Goal: Book appointment/travel/reservation

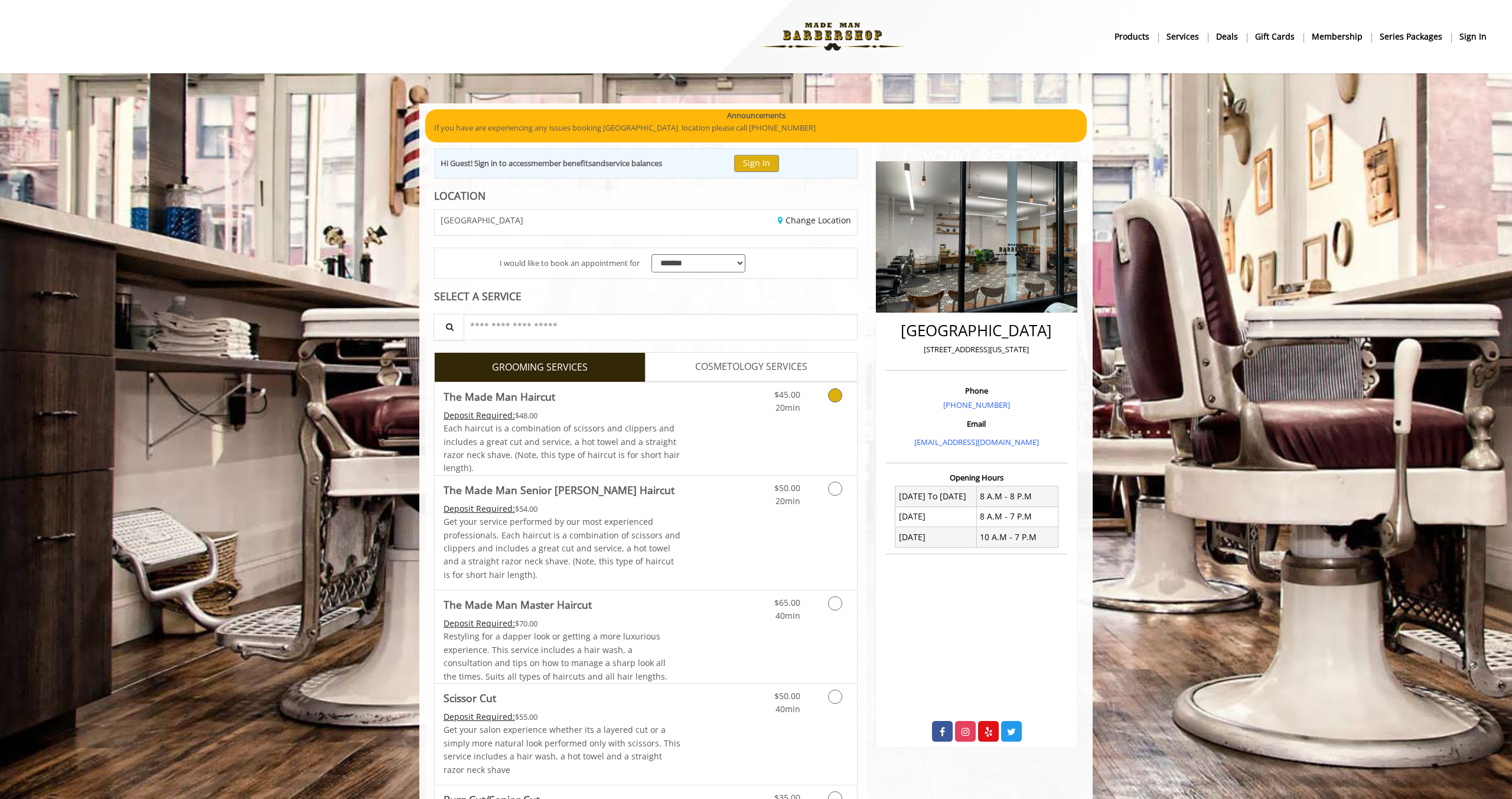
click at [485, 399] on Haircut "The Made Man Haircut" at bounding box center [499, 397] width 112 height 16
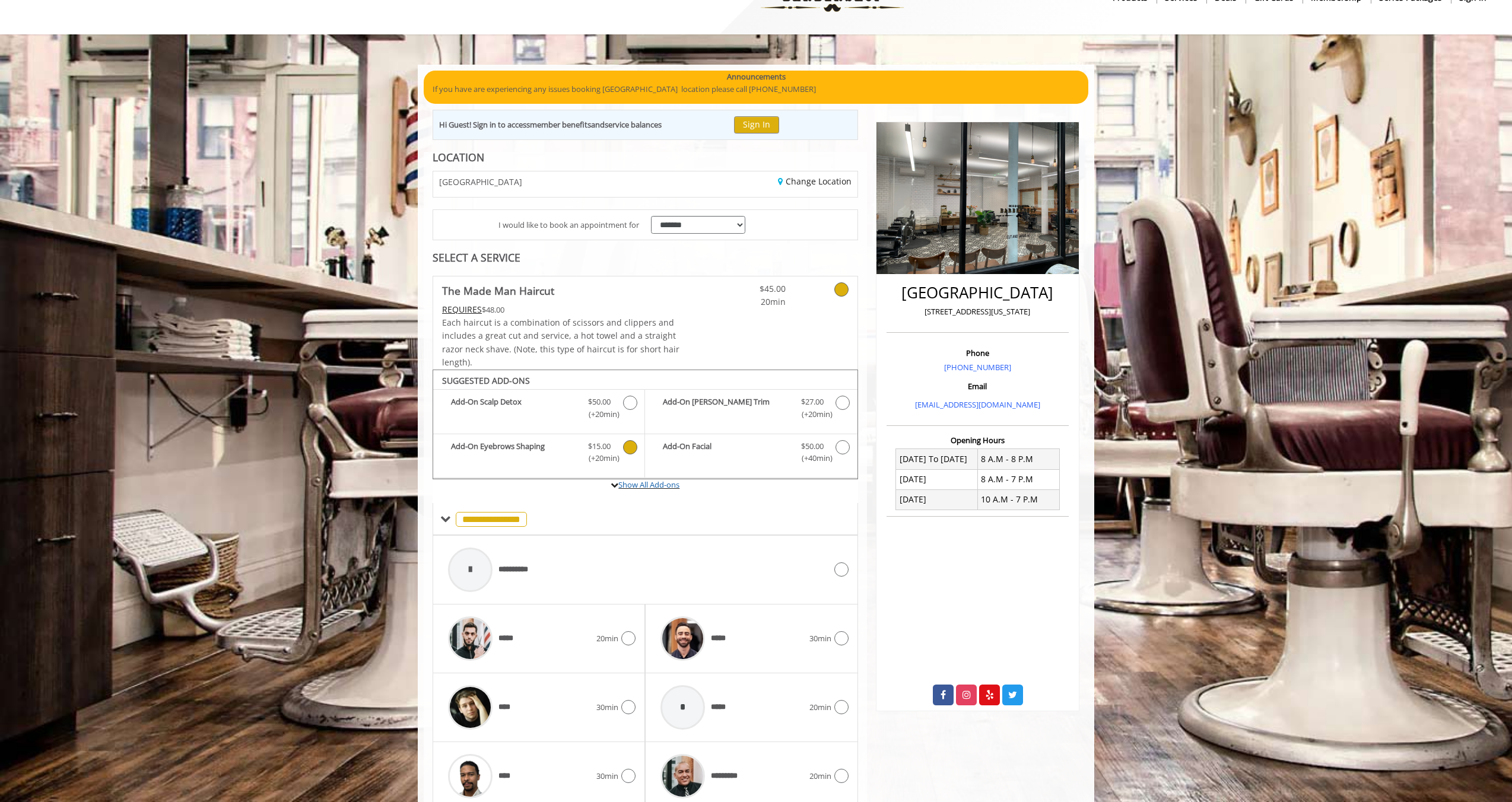
scroll to position [89, 0]
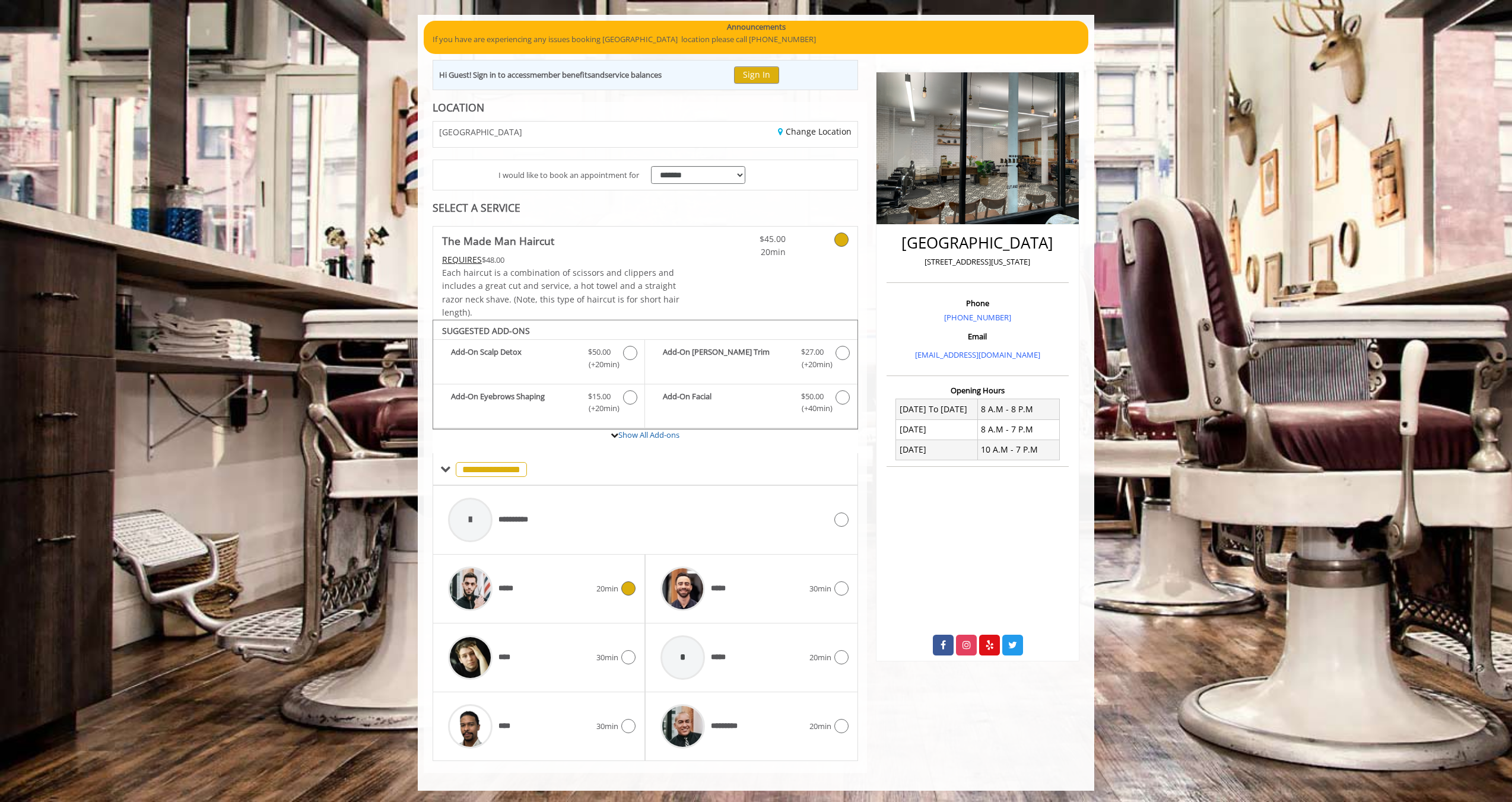
click at [517, 577] on span "*****" at bounding box center [480, 589] width 76 height 57
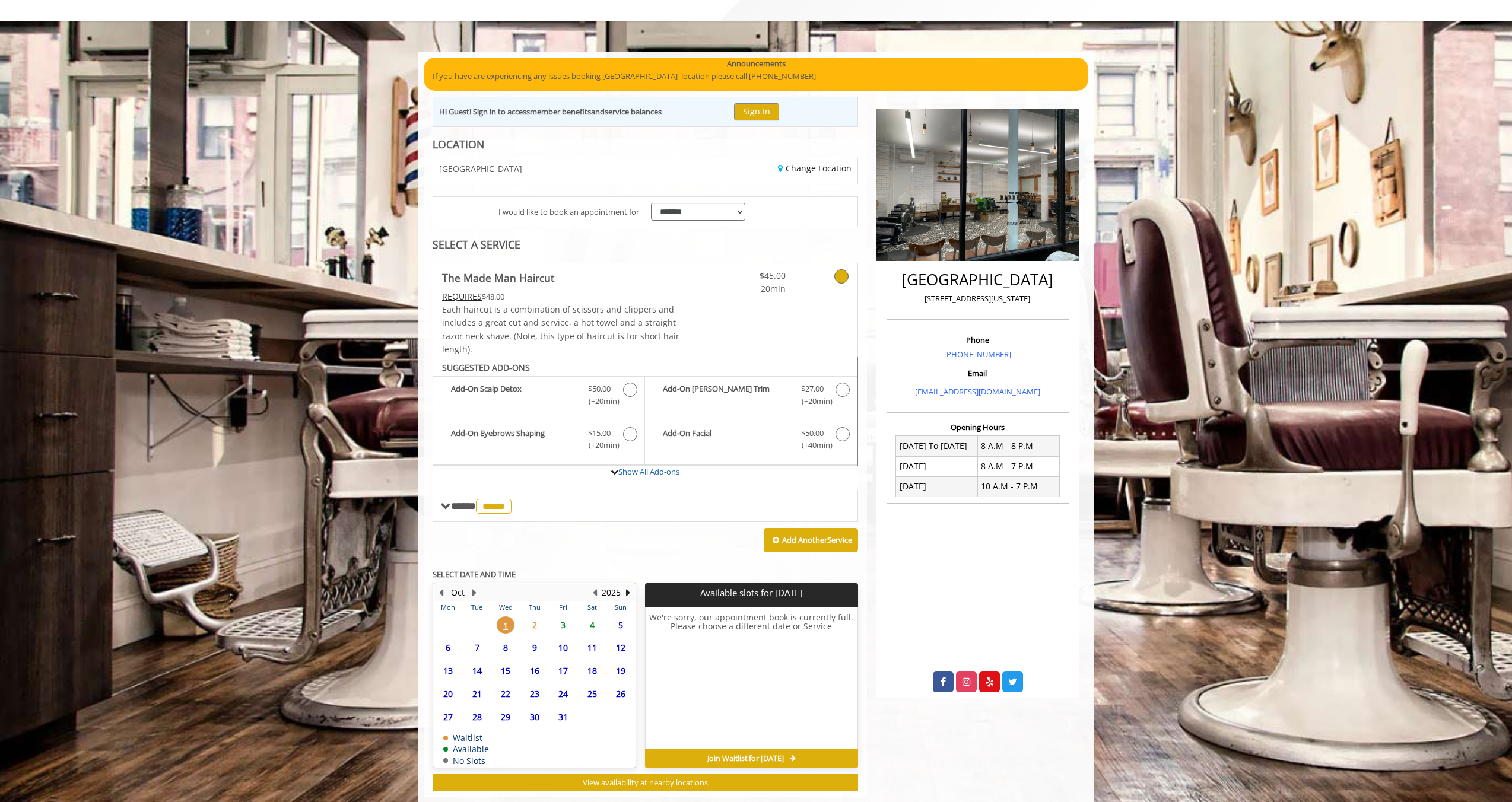
scroll to position [76, 0]
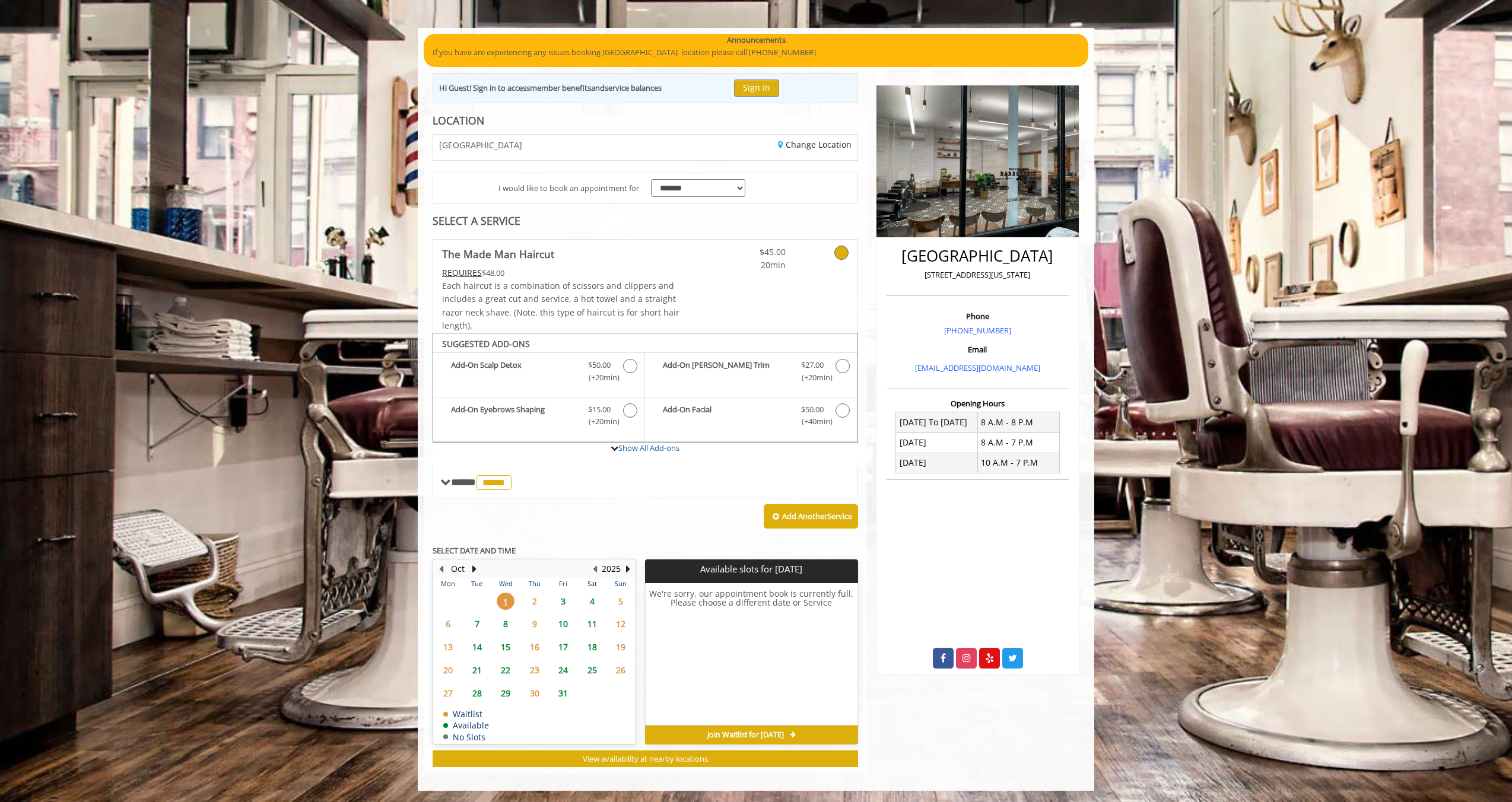
click at [533, 599] on span "2" at bounding box center [535, 601] width 18 height 17
click at [562, 601] on span "3" at bounding box center [563, 601] width 18 height 17
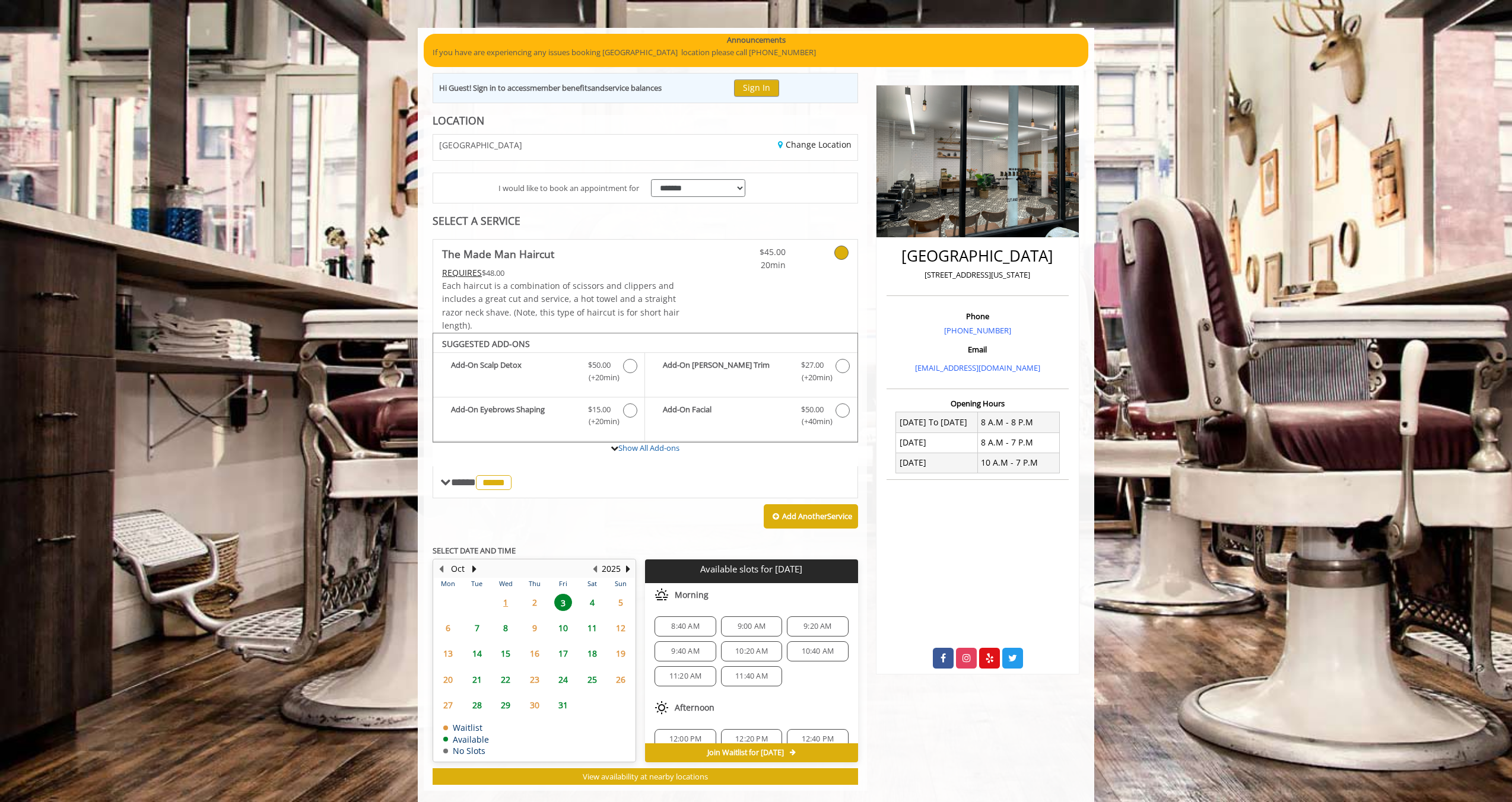
click at [533, 602] on span "2" at bounding box center [535, 602] width 18 height 17
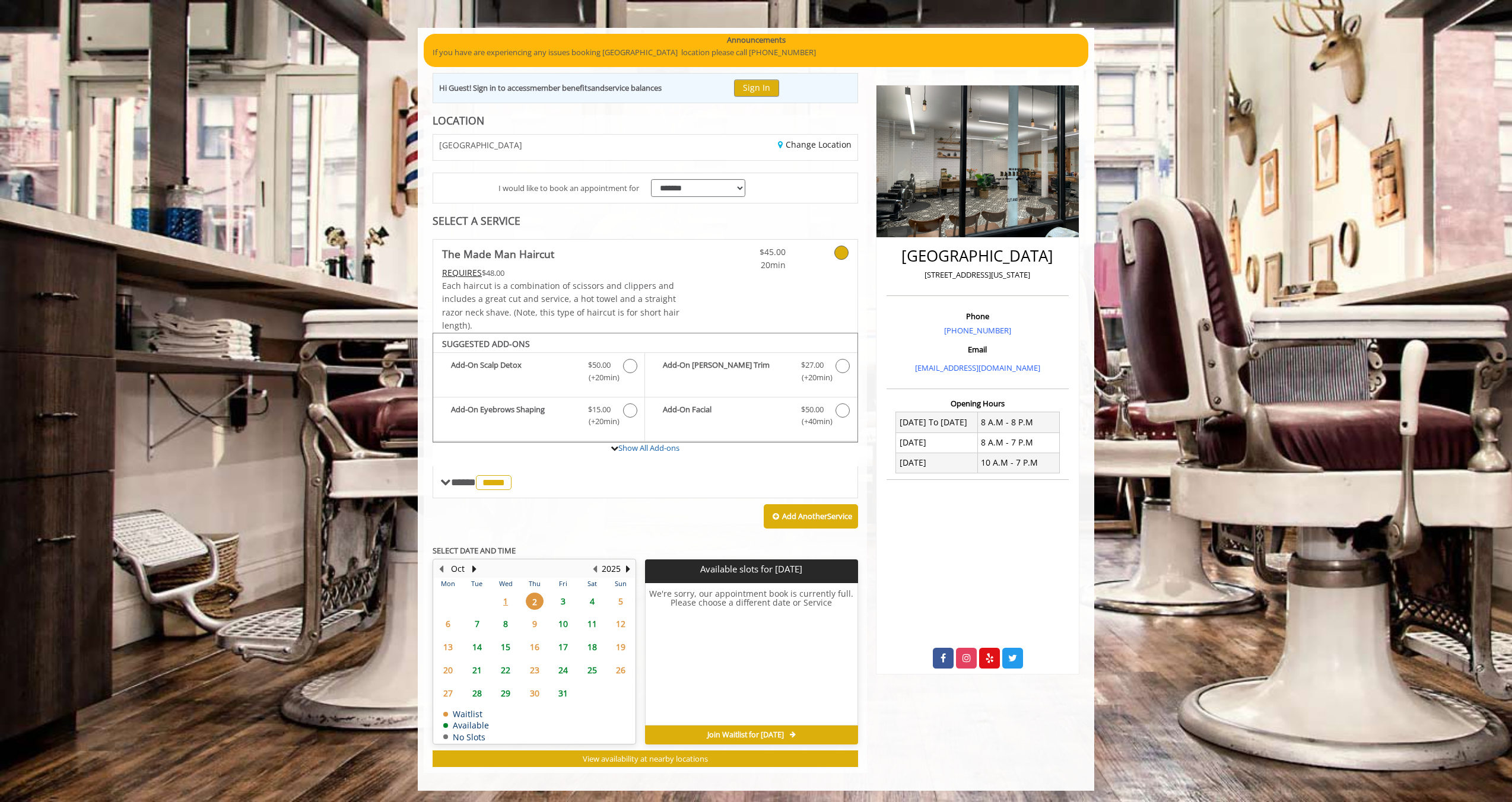
click at [505, 599] on span "1" at bounding box center [506, 601] width 18 height 17
click at [564, 601] on span "3" at bounding box center [563, 601] width 18 height 17
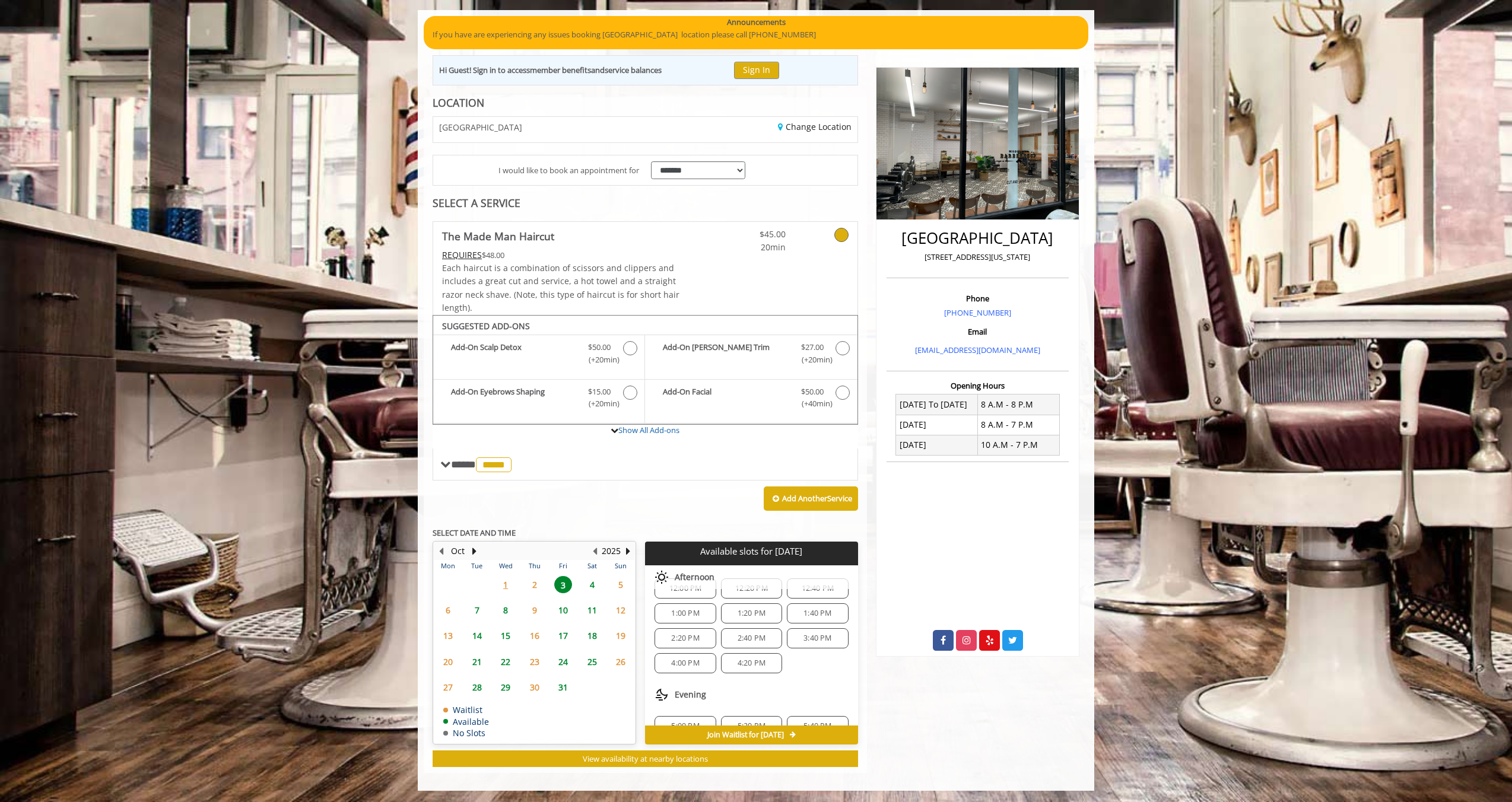
scroll to position [136, 0]
click at [506, 584] on span "1" at bounding box center [506, 584] width 18 height 17
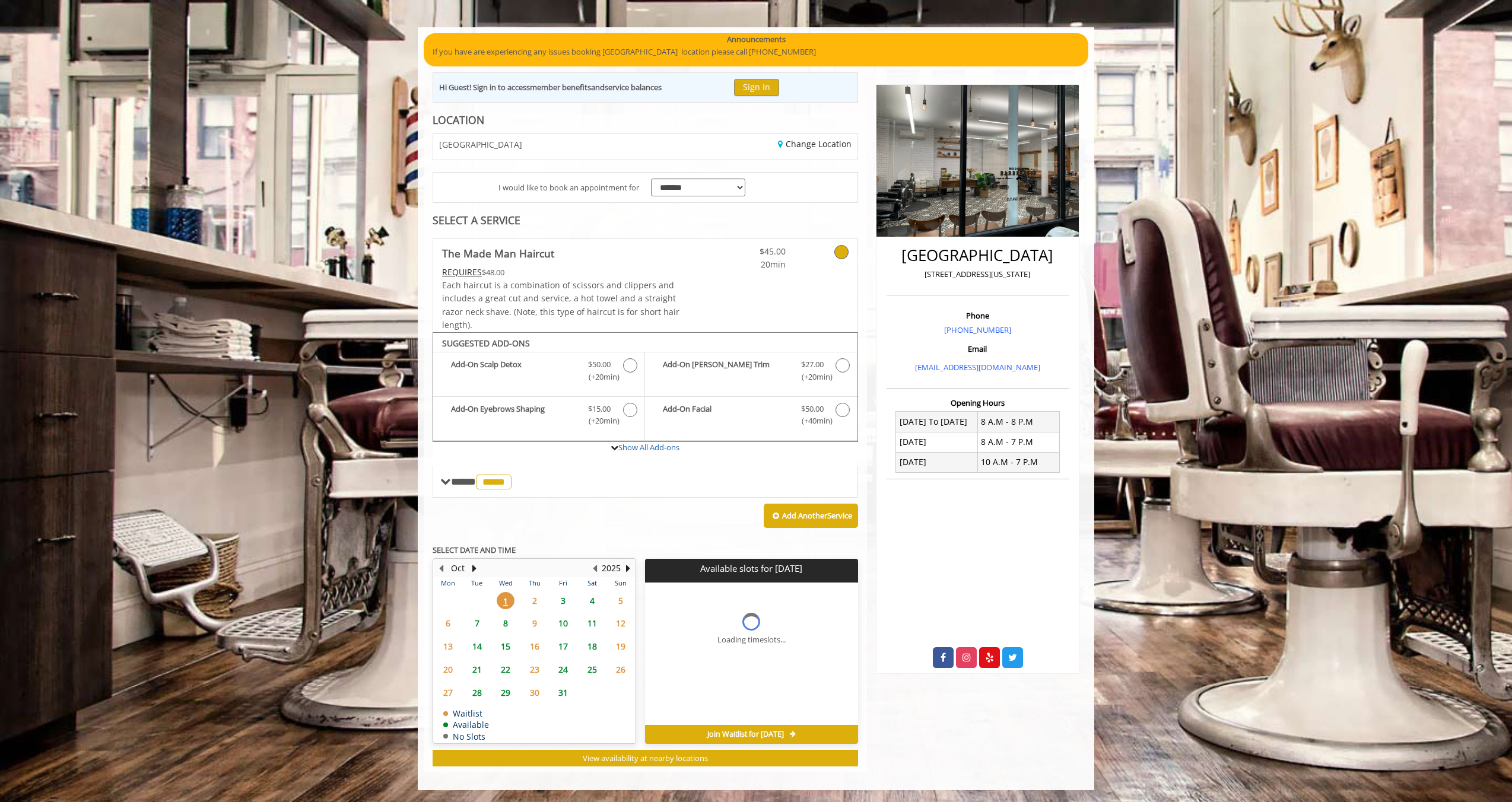
scroll to position [76, 0]
click at [530, 596] on span "2" at bounding box center [535, 601] width 18 height 17
click at [566, 598] on span "3" at bounding box center [563, 601] width 18 height 17
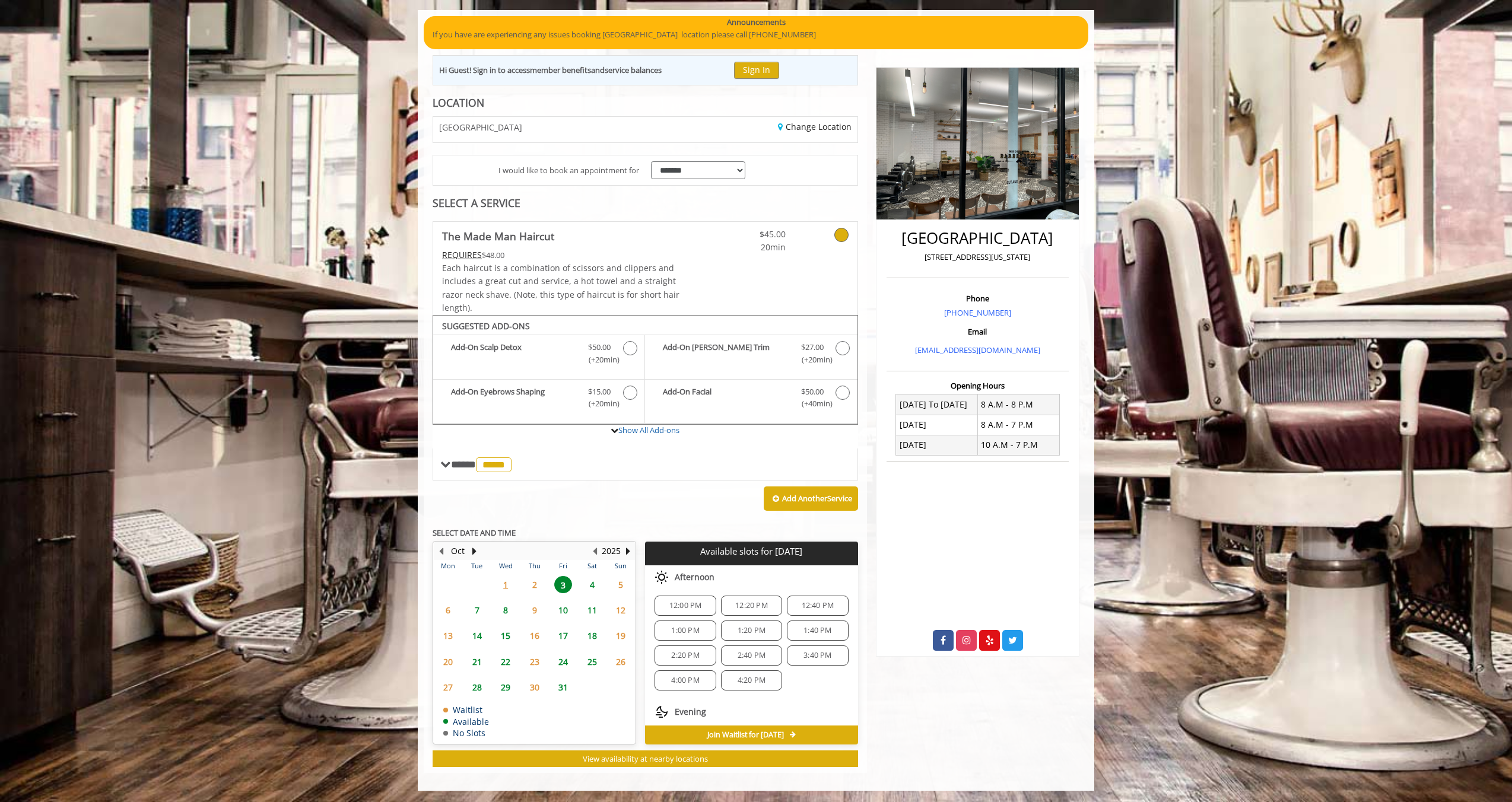
scroll to position [126, 0]
click at [534, 582] on span "2" at bounding box center [535, 584] width 18 height 17
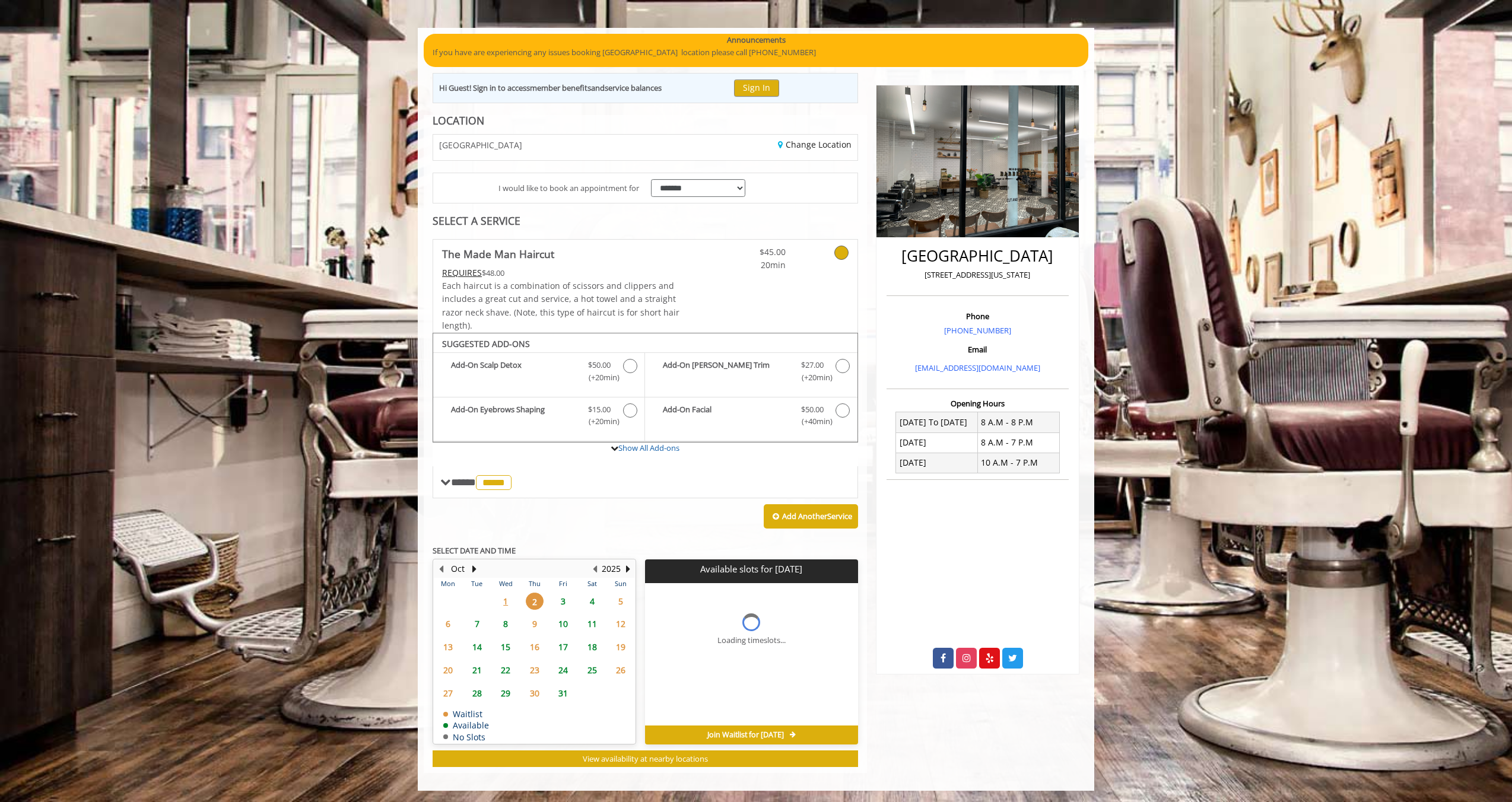
scroll to position [0, 0]
click at [507, 604] on span "1" at bounding box center [506, 601] width 18 height 17
click at [527, 603] on span "2" at bounding box center [535, 601] width 18 height 17
click at [506, 603] on span "1" at bounding box center [506, 601] width 18 height 17
